Goal: Transaction & Acquisition: Purchase product/service

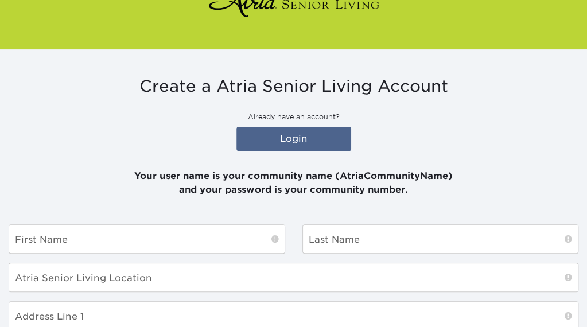
scroll to position [92, 0]
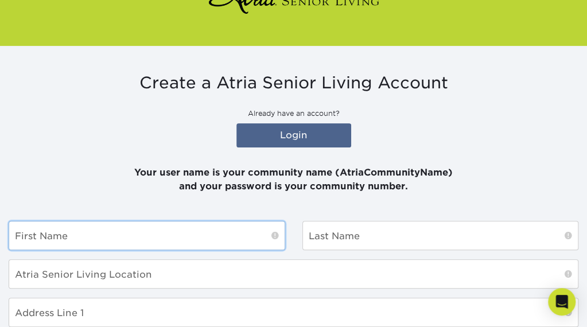
click at [208, 237] on input "text" at bounding box center [146, 235] width 275 height 28
type input "[PERSON_NAME]"
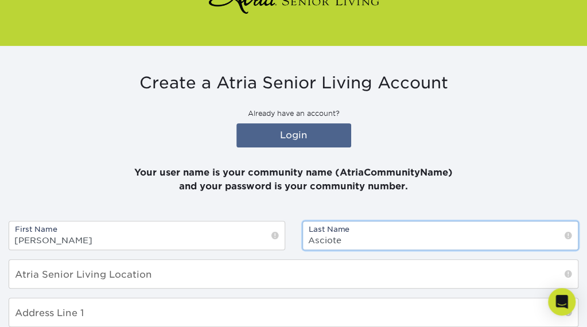
type input "Asciote"
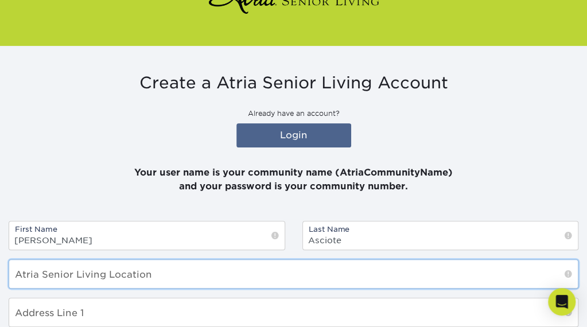
click at [171, 272] on input "text" at bounding box center [293, 274] width 568 height 28
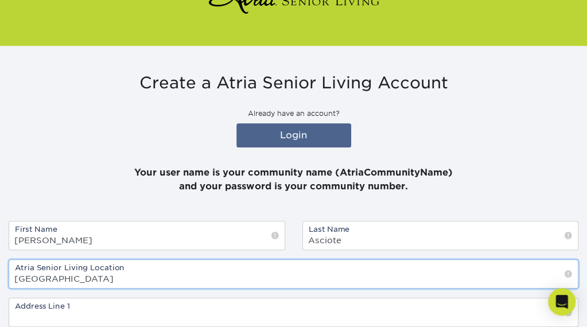
click at [171, 272] on input "Kew Garden" at bounding box center [293, 274] width 568 height 28
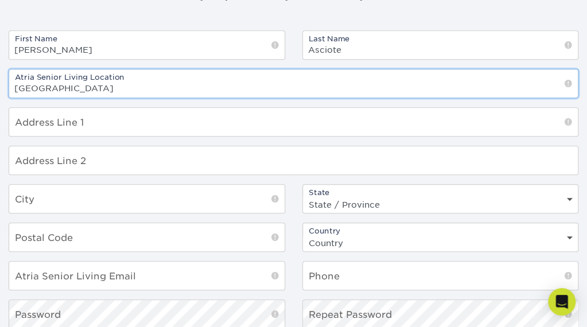
scroll to position [285, 0]
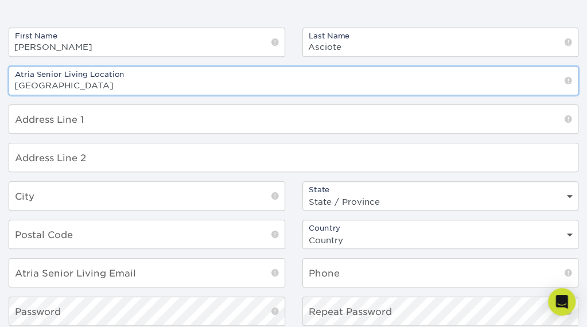
type input "[GEOGRAPHIC_DATA]"
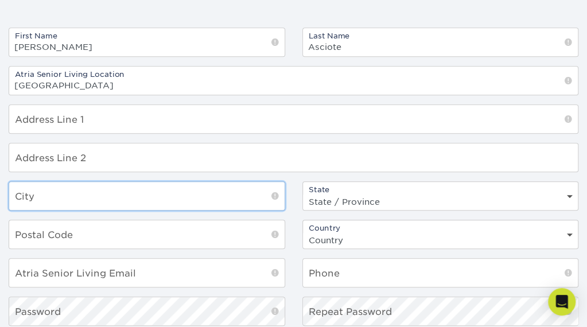
click at [105, 196] on input "text" at bounding box center [146, 196] width 275 height 28
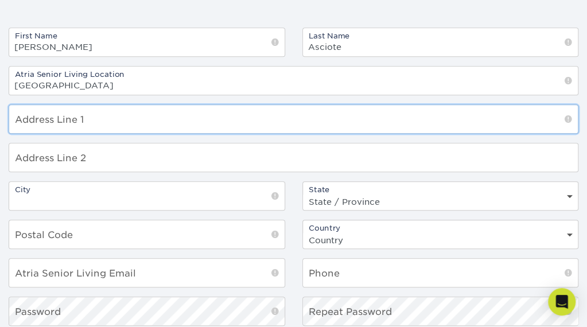
click at [70, 120] on input "text" at bounding box center [293, 119] width 568 height 28
type input "[STREET_ADDRESS]"
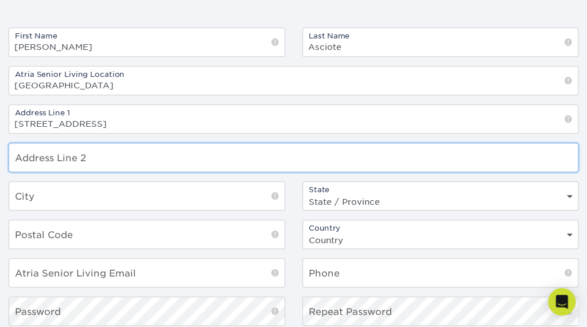
click at [64, 149] on input "text" at bounding box center [293, 157] width 568 height 28
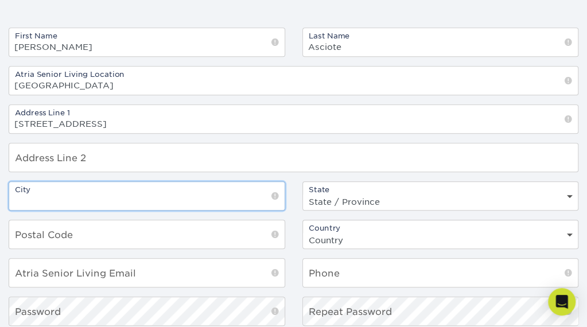
click at [65, 186] on input "text" at bounding box center [146, 196] width 275 height 28
type input "[GEOGRAPHIC_DATA]"
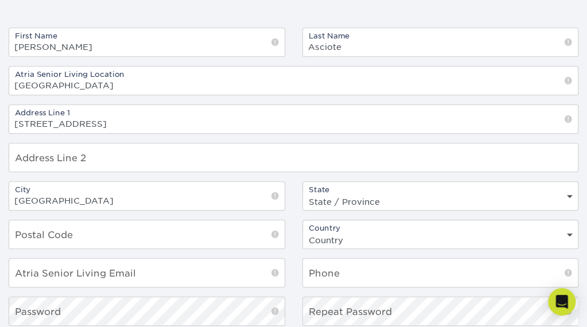
click at [351, 198] on select "State / Province Alabama Alaska Arizona Arkansas California Colorado Connecticu…" at bounding box center [440, 201] width 275 height 17
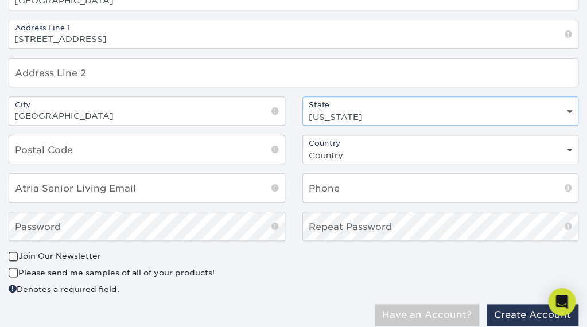
scroll to position [367, 0]
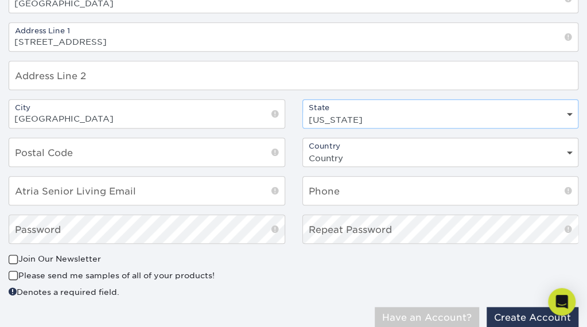
click at [581, 108] on div "State State / Province Alabama Alaska Arizona Arkansas California Colorado Conn…" at bounding box center [441, 113] width 294 height 29
click at [568, 108] on div "State State / Province Alabama Alaska Arizona Arkansas California Colorado Conn…" at bounding box center [440, 113] width 276 height 29
click at [548, 112] on select "State / Province Alabama Alaska Arizona Arkansas California Colorado Connecticu…" at bounding box center [440, 119] width 275 height 17
select select "NY"
click at [303, 111] on select "State / Province Alabama Alaska Arizona Arkansas California Colorado Connecticu…" at bounding box center [440, 119] width 275 height 17
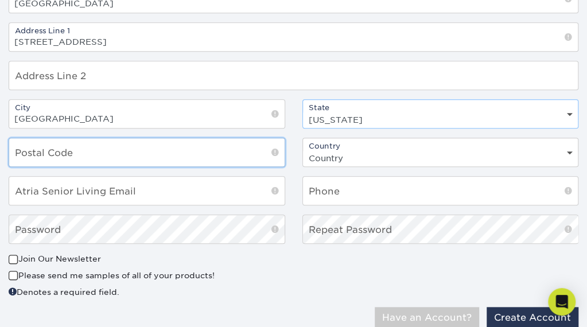
click at [73, 150] on input "text" at bounding box center [146, 152] width 275 height 28
type input "11418"
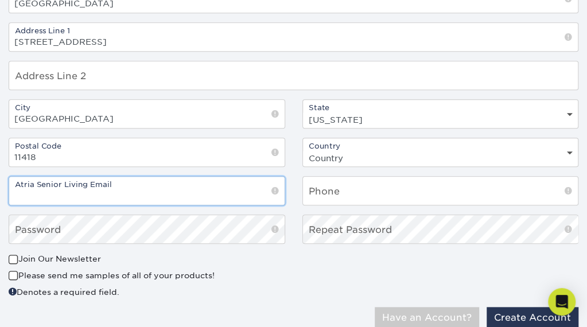
click at [160, 183] on input "email" at bounding box center [146, 191] width 275 height 28
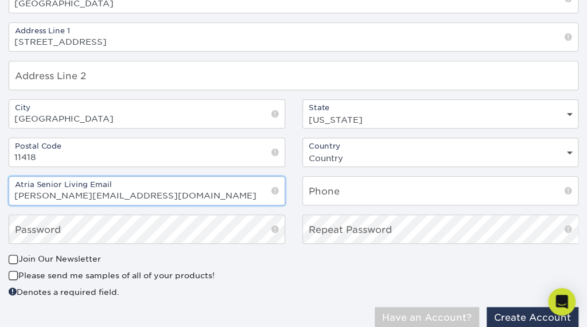
type input "[PERSON_NAME][EMAIL_ADDRESS][DOMAIN_NAME]"
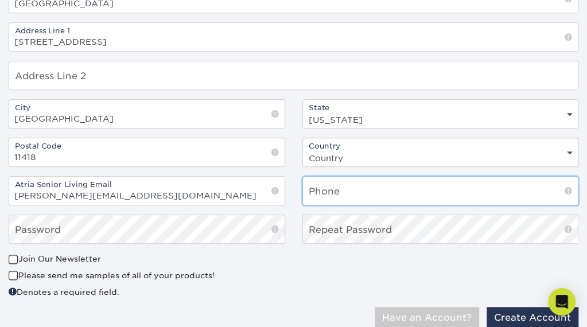
click at [342, 182] on input "text" at bounding box center [440, 191] width 275 height 28
type input "718-374-1884"
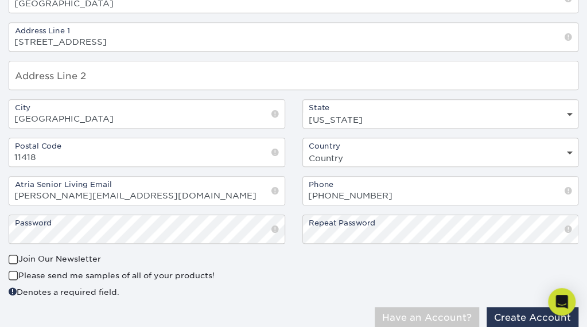
scroll to position [407, 0]
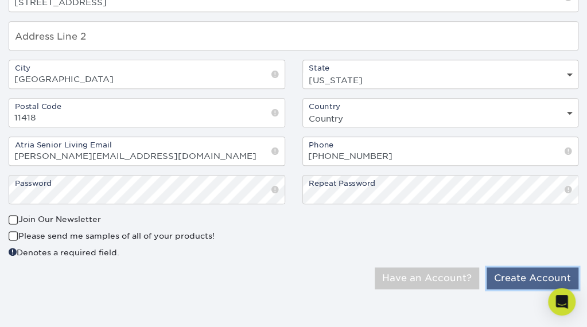
click at [517, 267] on button "Create Account" at bounding box center [532, 278] width 92 height 22
click at [498, 110] on select "Country United States Canada" at bounding box center [440, 118] width 275 height 17
select select "US"
click at [303, 110] on select "Country United States Canada" at bounding box center [440, 118] width 275 height 17
click at [506, 270] on button "Create Account" at bounding box center [532, 278] width 92 height 22
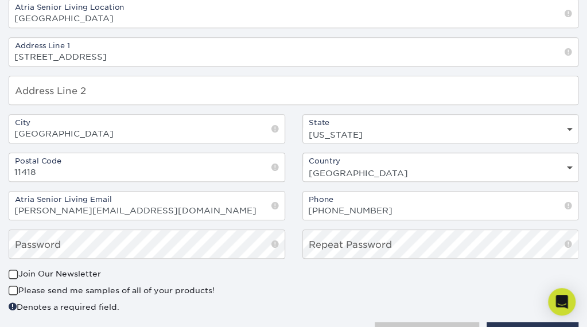
scroll to position [390, 0]
click at [277, 205] on span at bounding box center [274, 205] width 7 height 11
click at [273, 201] on span at bounding box center [274, 205] width 7 height 11
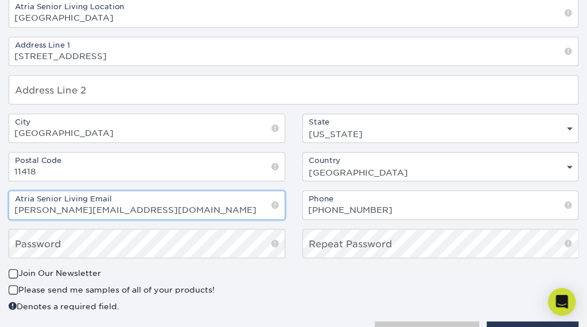
click at [227, 203] on input "[PERSON_NAME][EMAIL_ADDRESS][DOMAIN_NAME]" at bounding box center [146, 205] width 275 height 28
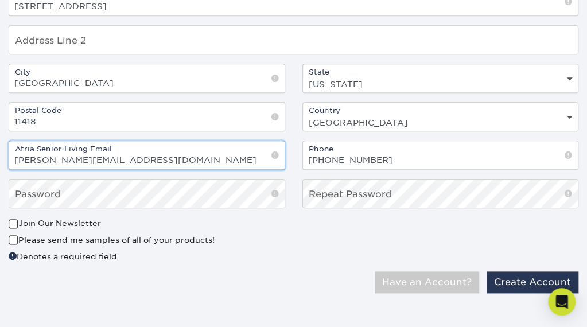
scroll to position [441, 0]
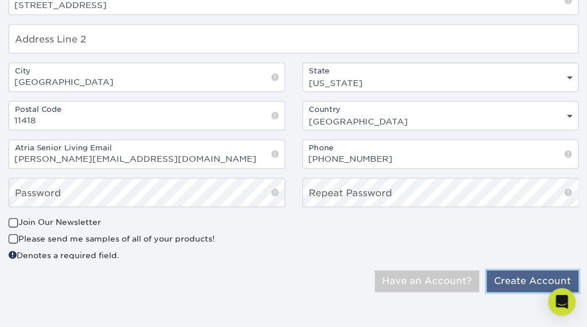
click at [526, 278] on button "Create Account" at bounding box center [532, 281] width 92 height 22
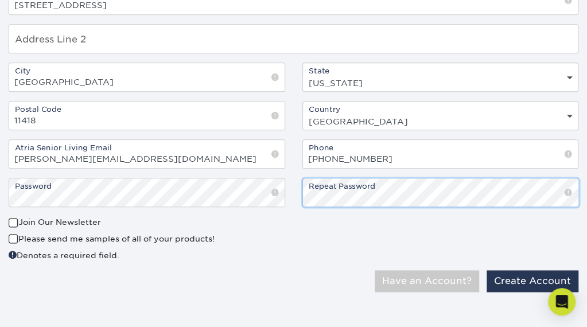
click at [374, 270] on button "Have an Account?" at bounding box center [426, 281] width 104 height 22
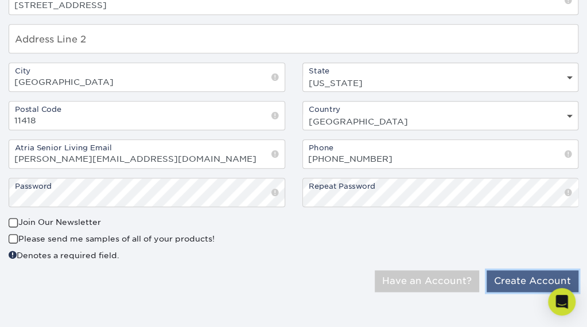
click at [511, 284] on button "Create Account" at bounding box center [532, 281] width 92 height 22
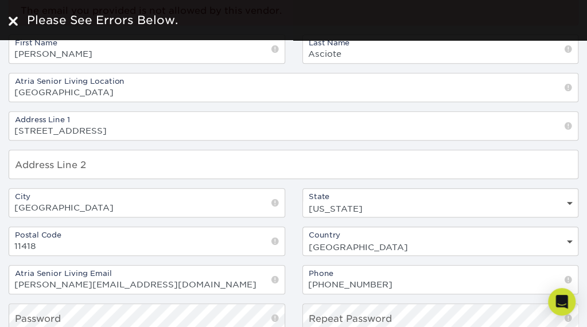
scroll to position [316, 0]
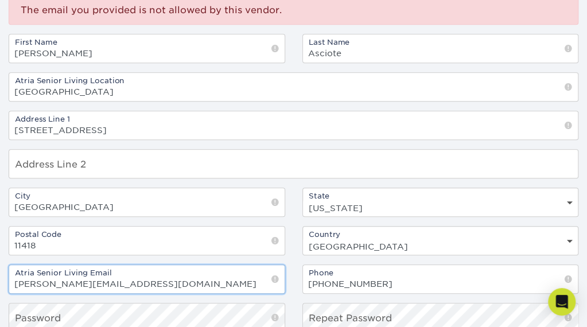
click at [60, 284] on input "[PERSON_NAME][EMAIL_ADDRESS][DOMAIN_NAME]" at bounding box center [146, 279] width 275 height 28
click at [97, 282] on input "michelle.asciote@AtriaSeniorLiving.com" at bounding box center [146, 279] width 275 height 28
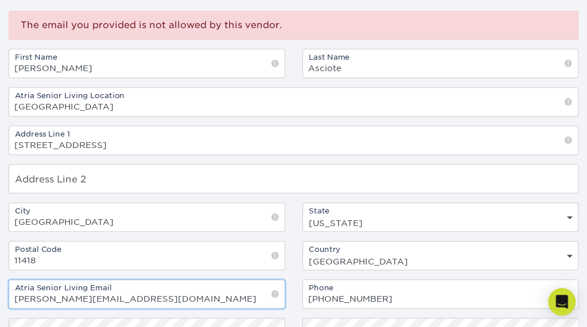
scroll to position [444, 0]
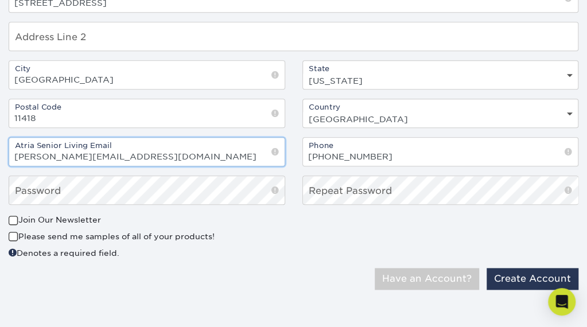
click at [22, 154] on input "[PERSON_NAME][EMAIL_ADDRESS][DOMAIN_NAME]" at bounding box center [146, 152] width 275 height 28
type input "ichelle.asciote@atriaseniorliving.com"
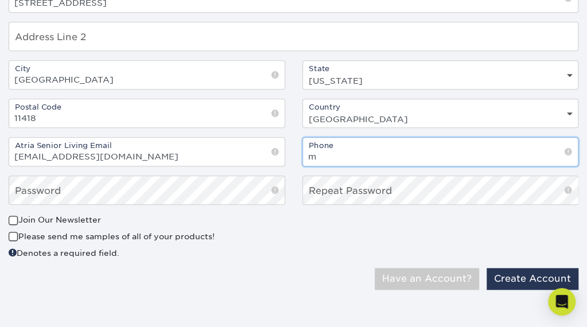
type input "m"
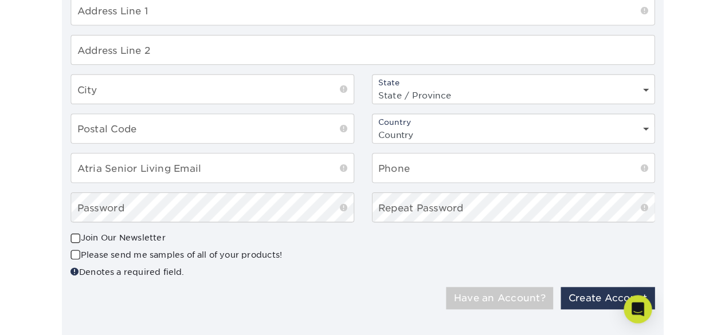
scroll to position [394, 0]
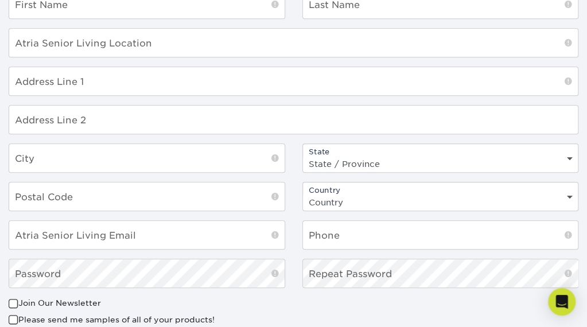
scroll to position [298, 0]
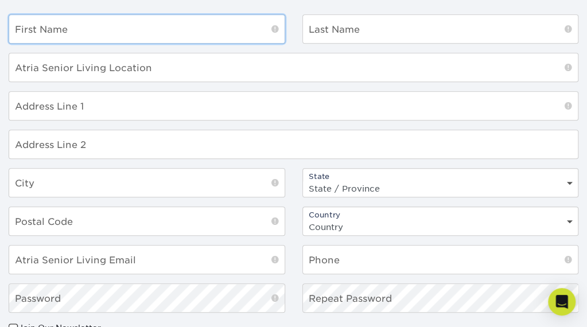
click at [78, 24] on input "text" at bounding box center [146, 29] width 275 height 28
type input "[PERSON_NAME]"
type input "Asciote"
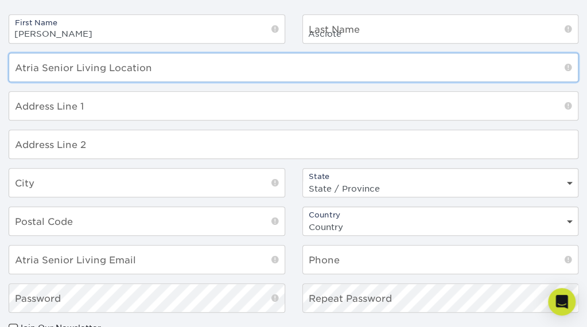
type input "[GEOGRAPHIC_DATA]"
type input "[STREET_ADDRESS]"
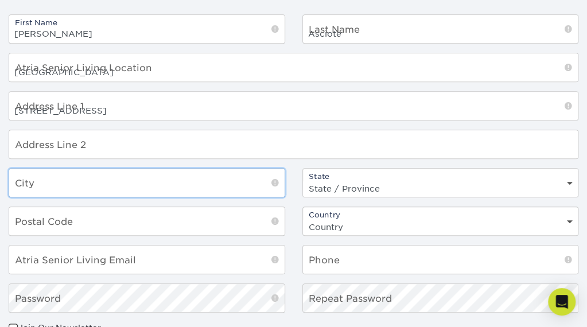
type input "[GEOGRAPHIC_DATA]"
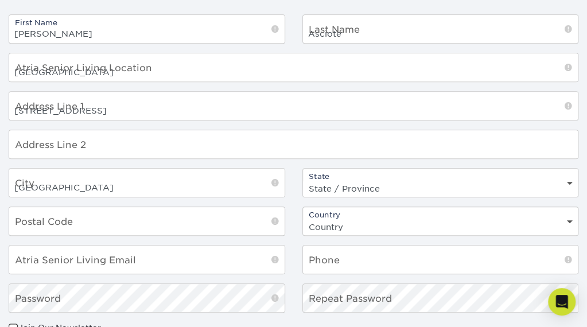
select select "NY"
type input "11418"
select select "US"
type input "[PERSON_NAME][EMAIL_ADDRESS][DOMAIN_NAME]"
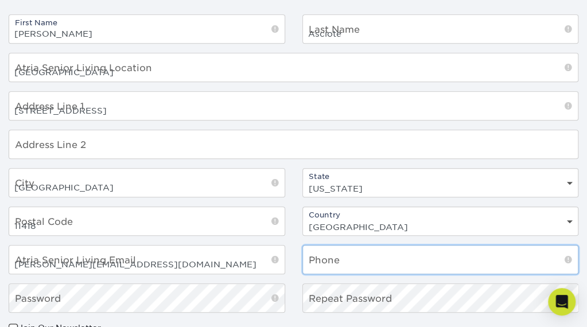
type input "7183741884"
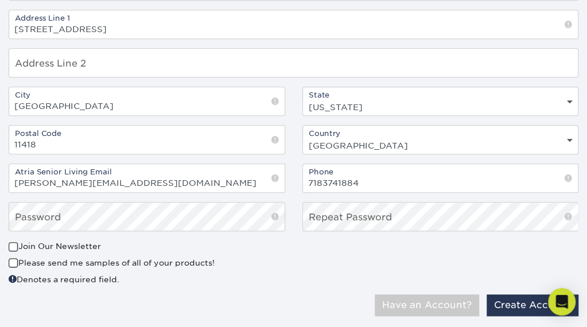
scroll to position [407, 0]
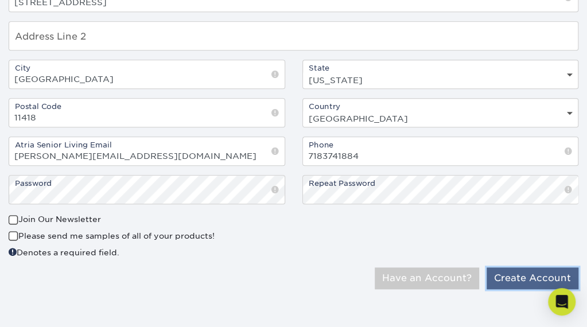
click at [504, 271] on button "Create Account" at bounding box center [532, 278] width 92 height 22
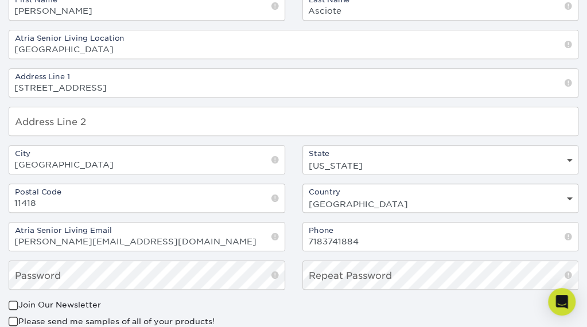
scroll to position [388, 0]
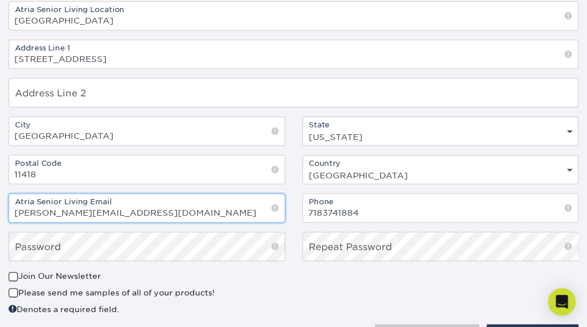
click at [96, 209] on input "Michelle.Asciote@AtriaSeniorLiving.com" at bounding box center [146, 208] width 275 height 28
drag, startPoint x: 200, startPoint y: 215, endPoint x: 2, endPoint y: 189, distance: 199.5
click at [2, 189] on div "First Name Michelle Last Name Asciote Atria Senior Living Location Kew Gardens …" at bounding box center [293, 116] width 587 height 307
type input "michelle.asciote@atriaseniorliving.com"
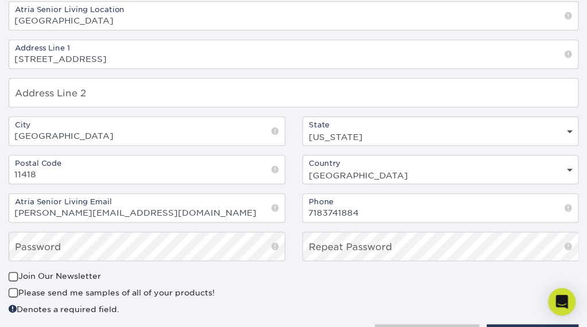
click at [265, 276] on div "Join Our Newsletter" at bounding box center [147, 278] width 276 height 16
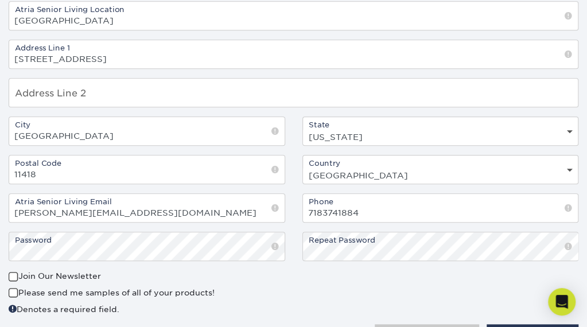
scroll to position [444, 0]
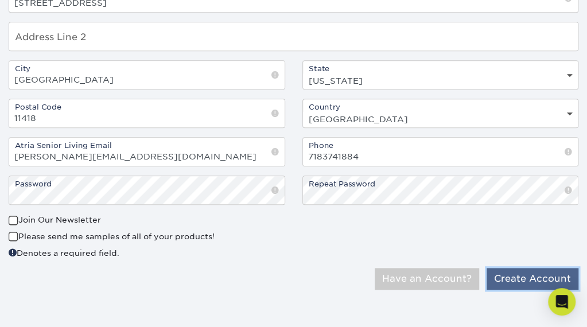
click at [509, 271] on button "Create Account" at bounding box center [532, 279] width 92 height 22
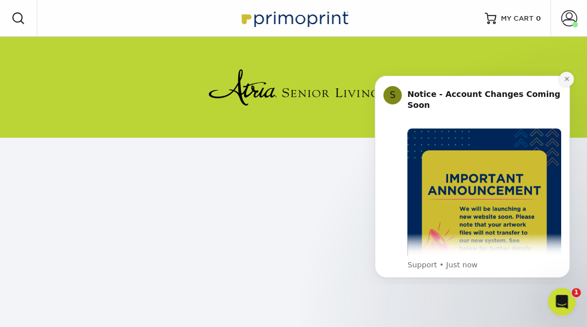
click at [563, 81] on icon "Dismiss notification" at bounding box center [566, 79] width 6 height 6
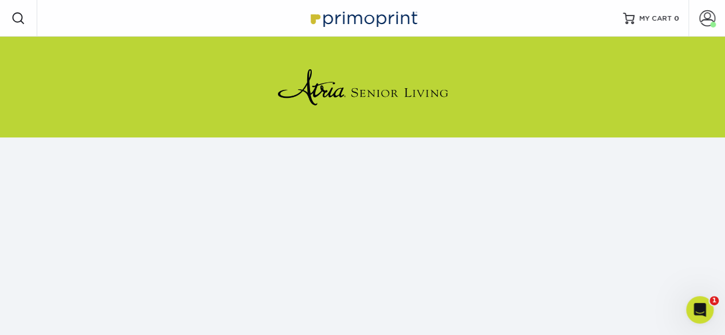
scroll to position [205, 0]
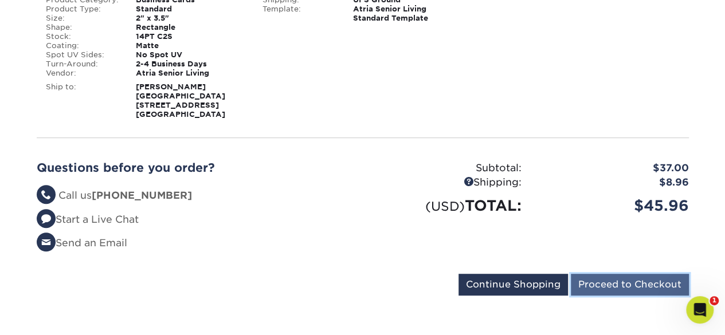
click at [628, 285] on input "Proceed to Checkout" at bounding box center [630, 285] width 118 height 22
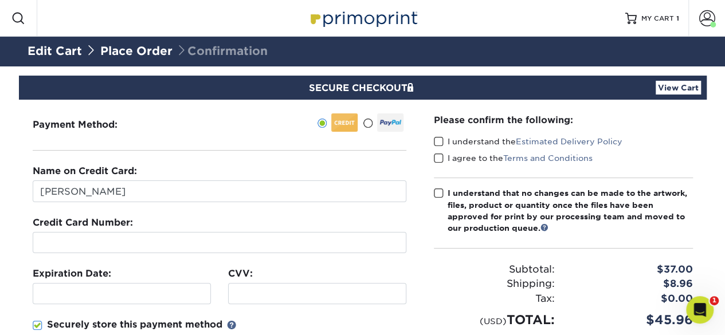
click at [440, 142] on span at bounding box center [439, 141] width 10 height 11
click at [0, 0] on input "I understand the Estimated Delivery Policy" at bounding box center [0, 0] width 0 height 0
click at [439, 158] on span at bounding box center [439, 158] width 10 height 11
click at [0, 0] on input "I agree to the Terms and Conditions" at bounding box center [0, 0] width 0 height 0
click at [439, 190] on span at bounding box center [439, 193] width 10 height 11
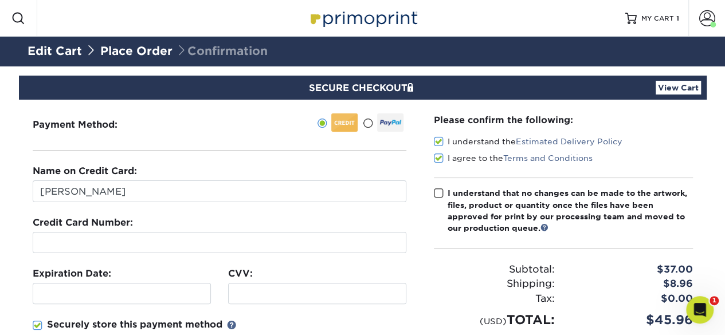
click at [0, 0] on input "I understand that no changes can be made to the artwork, files, product or quan…" at bounding box center [0, 0] width 0 height 0
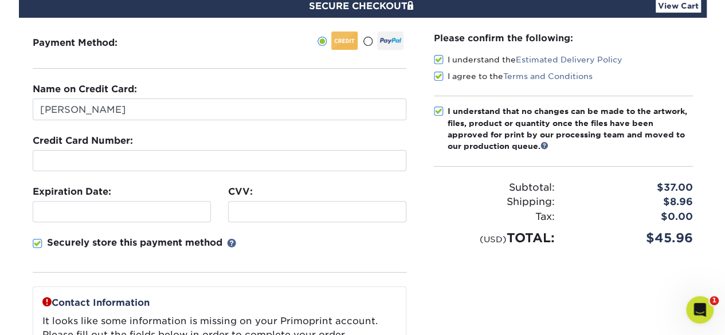
scroll to position [81, 0]
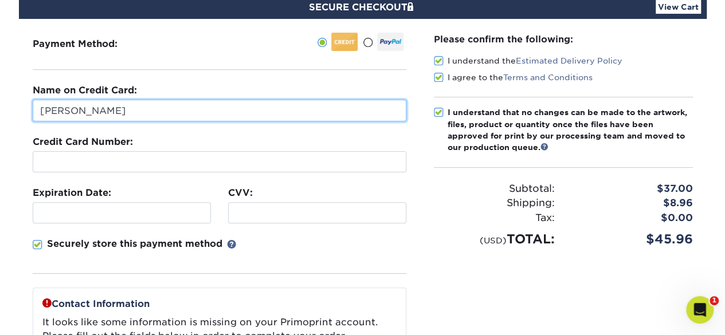
drag, startPoint x: 147, startPoint y: 106, endPoint x: 29, endPoint y: 106, distance: 117.5
click at [29, 106] on div "Payment Method:" at bounding box center [219, 253] width 401 height 468
type input "[PERSON_NAME]"
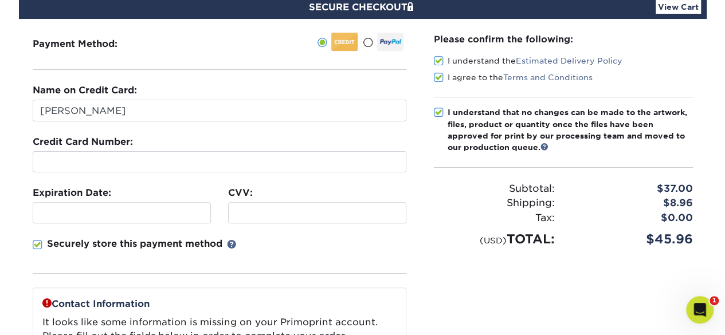
click at [272, 138] on div "Credit Card Number:" at bounding box center [220, 153] width 374 height 37
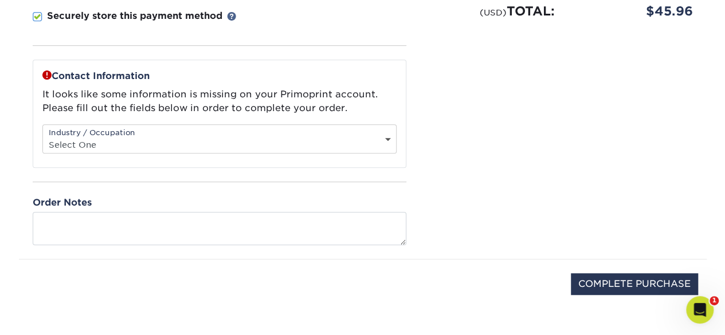
scroll to position [318, 0]
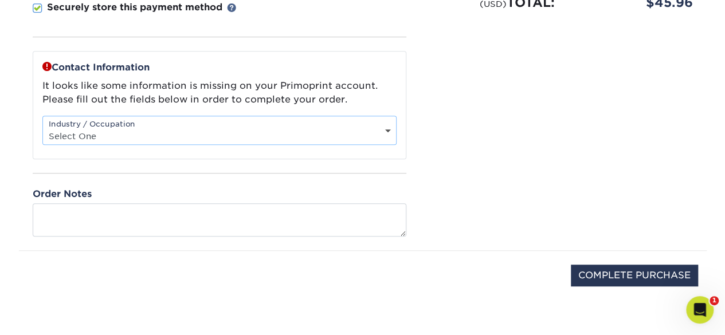
click at [272, 138] on select "Select One Administrative Executive Human Resources Construction Education Ente…" at bounding box center [219, 136] width 353 height 17
select select "3"
click at [43, 128] on select "Select One Administrative Executive Human Resources Construction Education Ente…" at bounding box center [219, 136] width 353 height 17
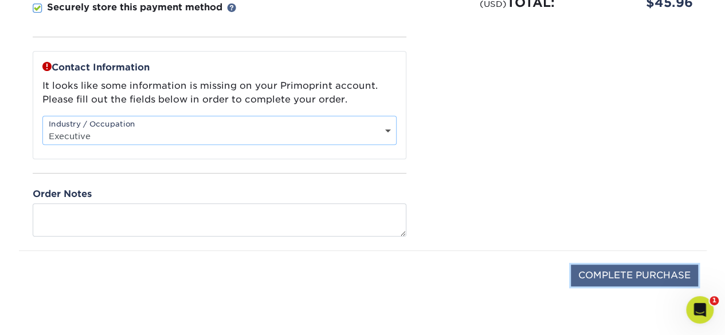
click at [608, 272] on input "COMPLETE PURCHASE" at bounding box center [634, 276] width 127 height 22
type input "PROCESSING, PLEASE WAIT..."
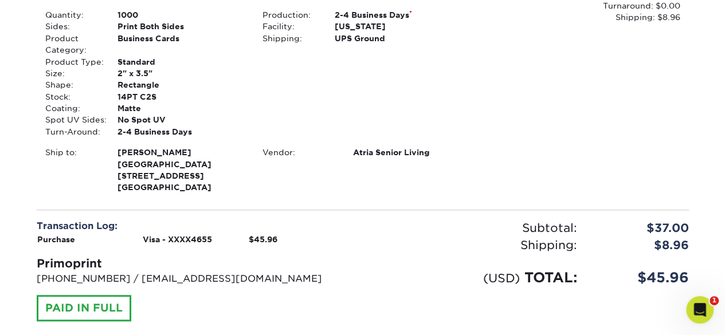
scroll to position [342, 0]
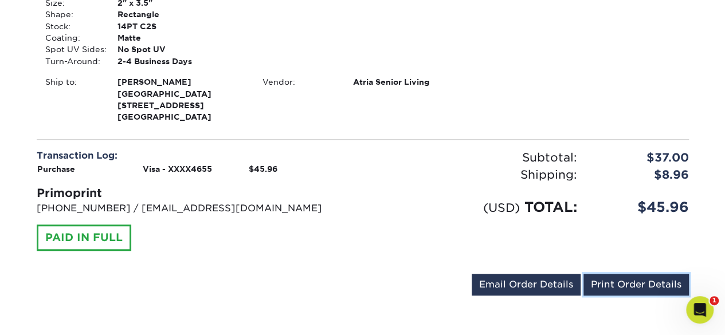
drag, startPoint x: 620, startPoint y: 283, endPoint x: 581, endPoint y: 298, distance: 41.7
click at [620, 283] on link "Print Order Details" at bounding box center [636, 285] width 105 height 22
drag, startPoint x: 631, startPoint y: 287, endPoint x: 569, endPoint y: 294, distance: 62.3
click at [631, 287] on link "Print Order Details" at bounding box center [636, 285] width 105 height 22
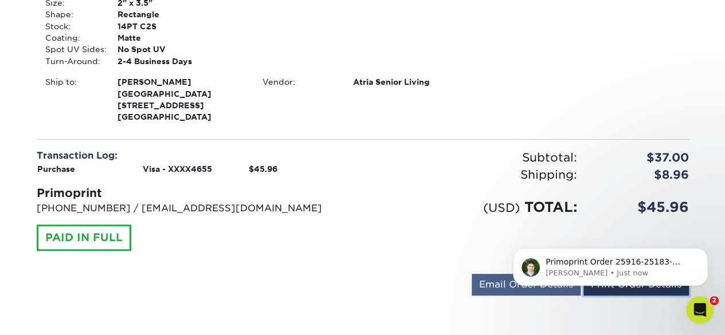
scroll to position [0, 0]
